Goal: Navigation & Orientation: Find specific page/section

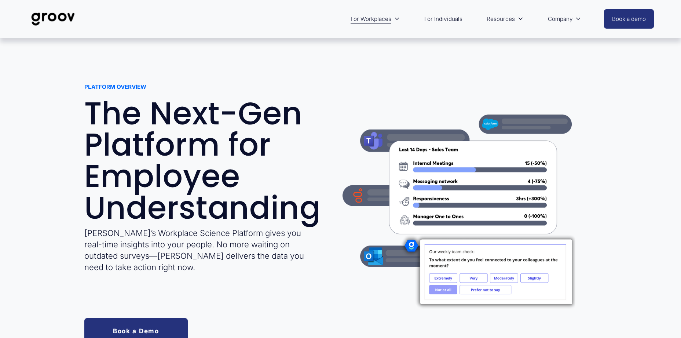
click at [55, 18] on img at bounding box center [53, 19] width 52 height 24
